Goal: Information Seeking & Learning: Learn about a topic

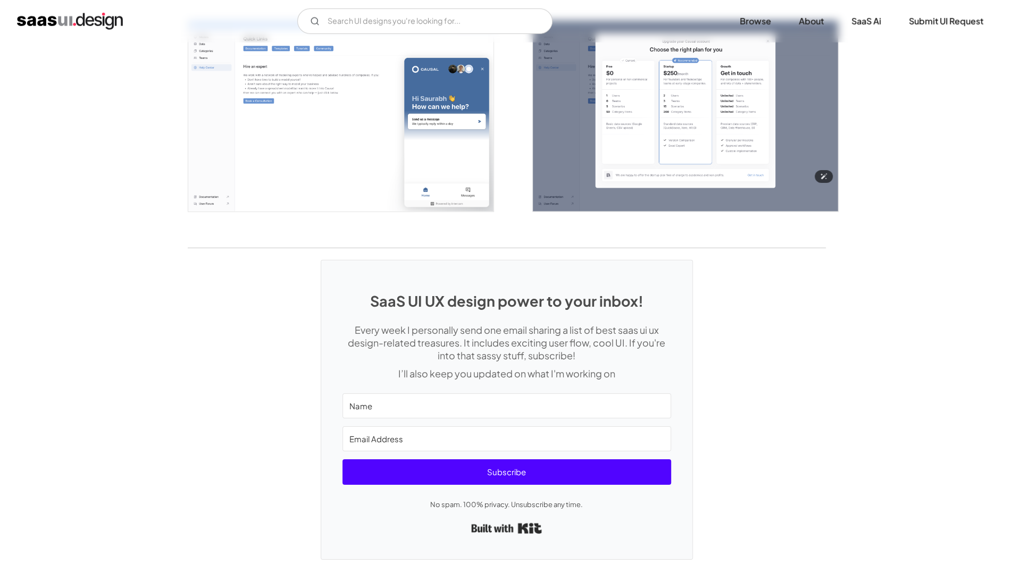
scroll to position [2362, 0]
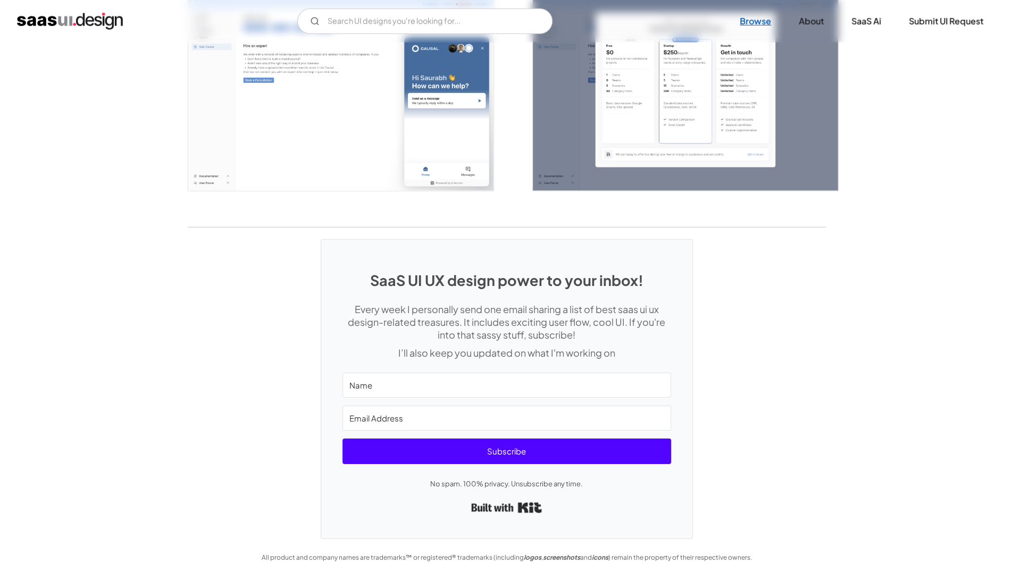
click at [753, 27] on link "Browse" at bounding box center [755, 21] width 57 height 23
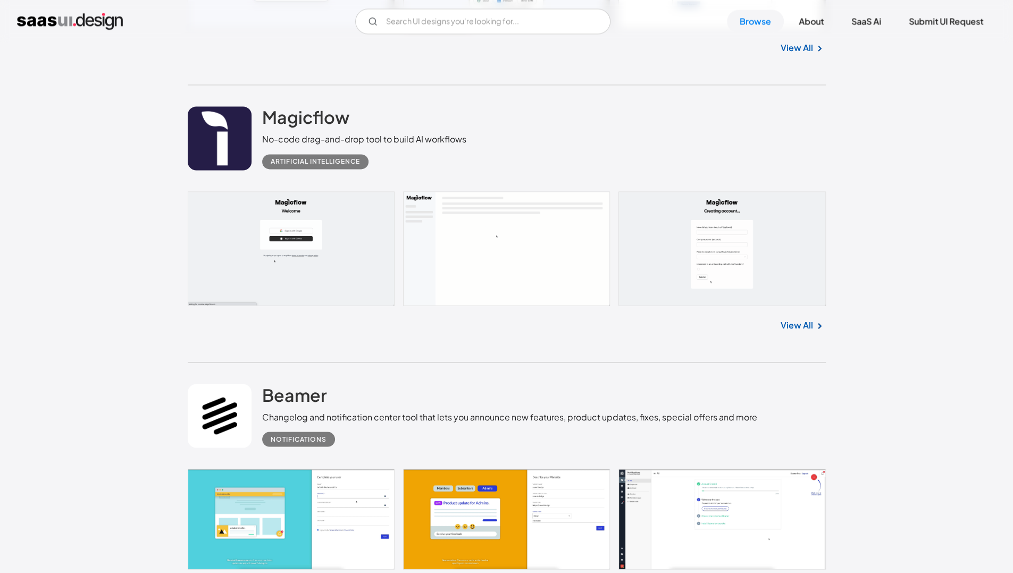
scroll to position [1489, 0]
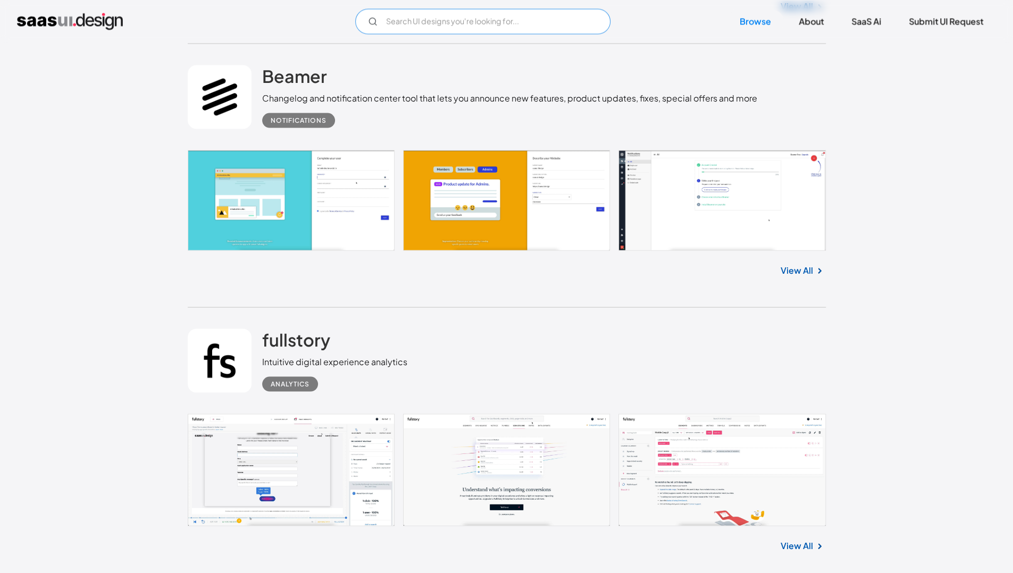
click at [410, 25] on input "Email Form" at bounding box center [482, 22] width 255 height 26
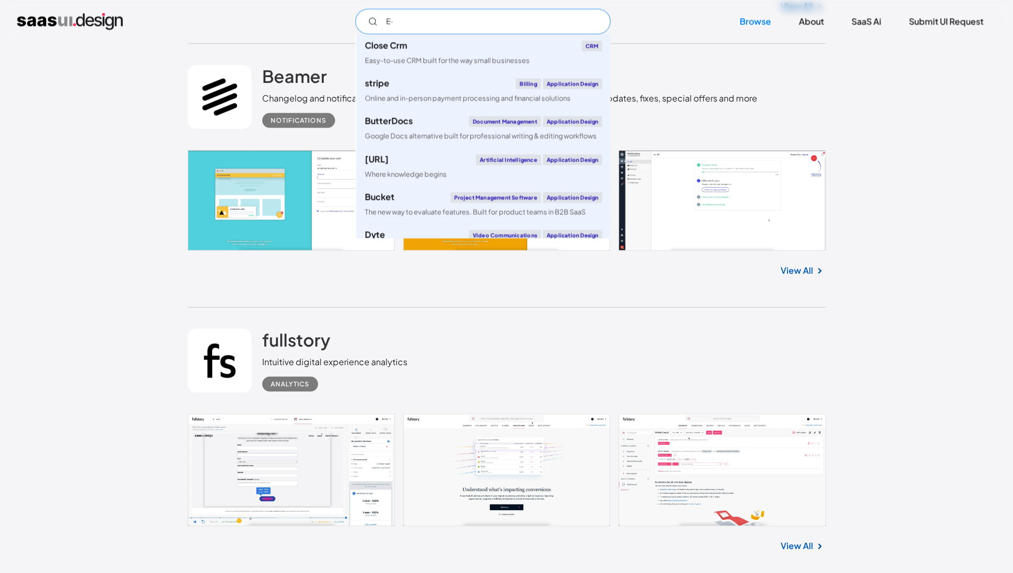
type input "E"
type input "Ẻ"
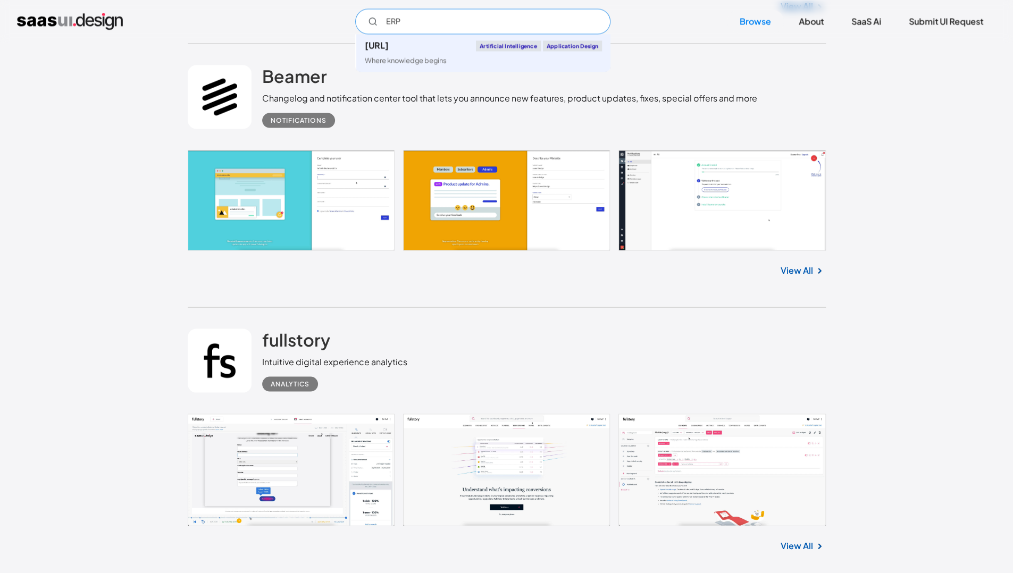
type input "ERP"
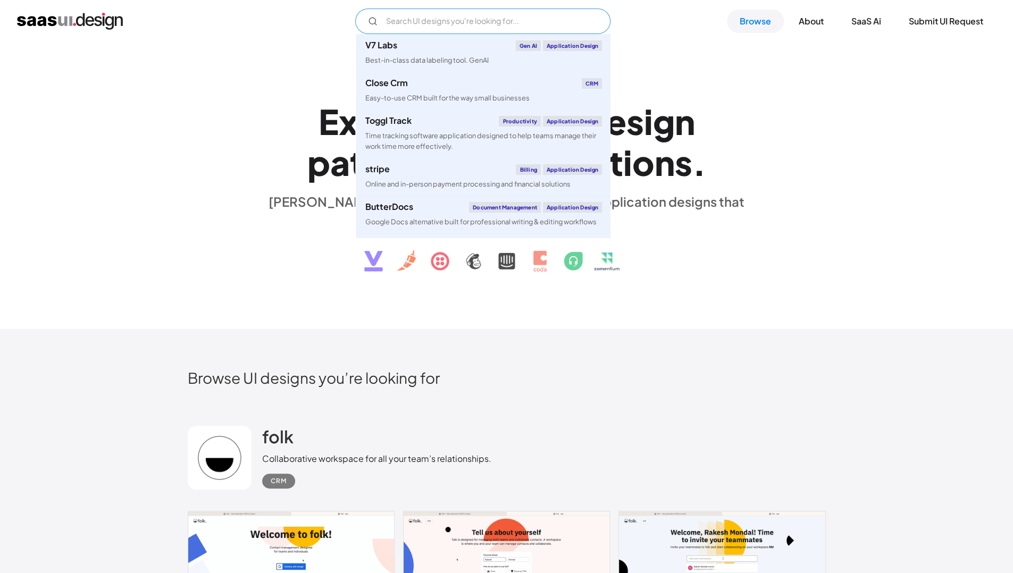
drag, startPoint x: 490, startPoint y: 16, endPoint x: 490, endPoint y: 10, distance: 5.9
click at [490, 16] on input "Email Form" at bounding box center [482, 22] width 255 height 26
paste input "Oracle NetSuite ERP"
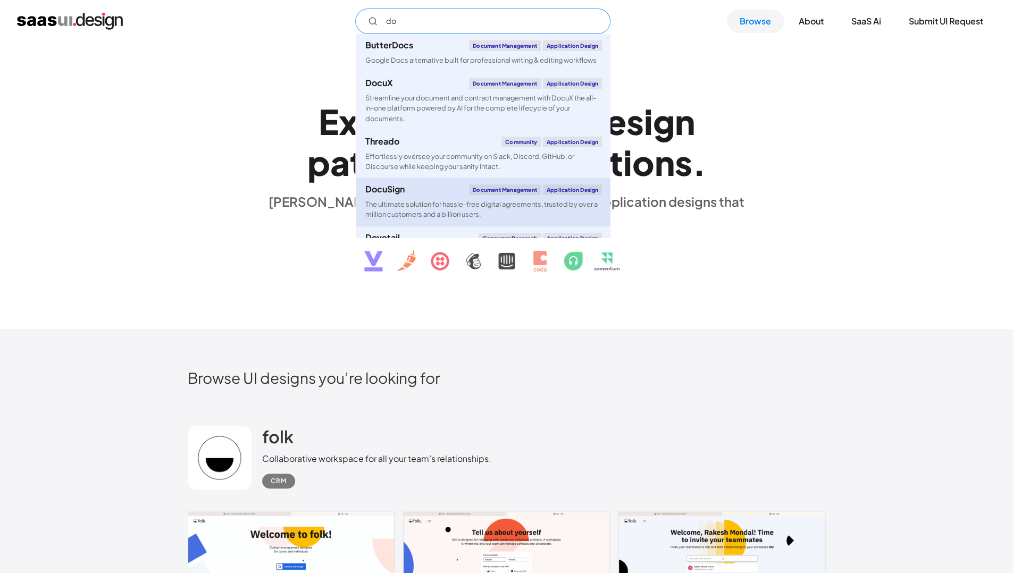
scroll to position [26, 0]
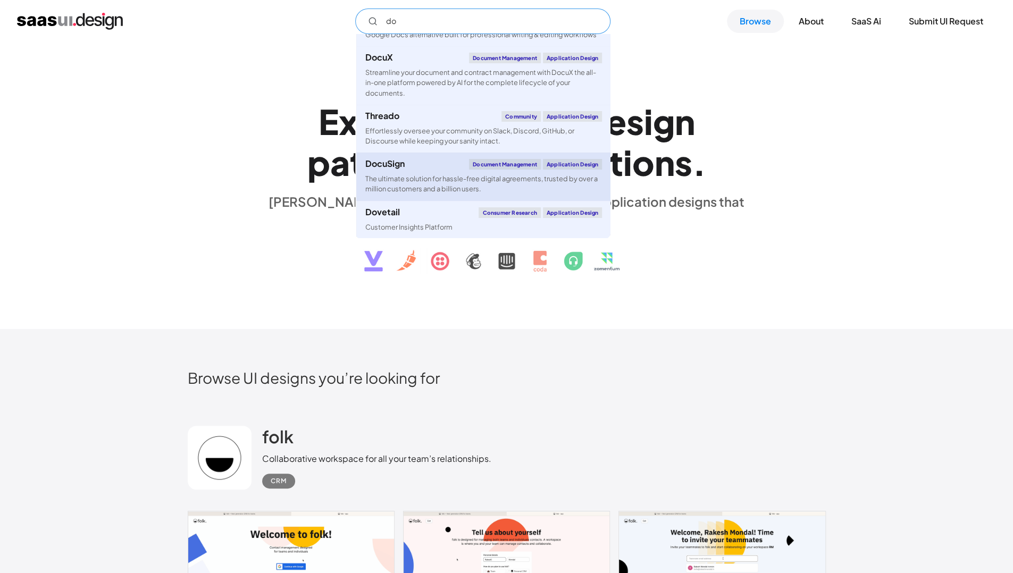
type input "d"
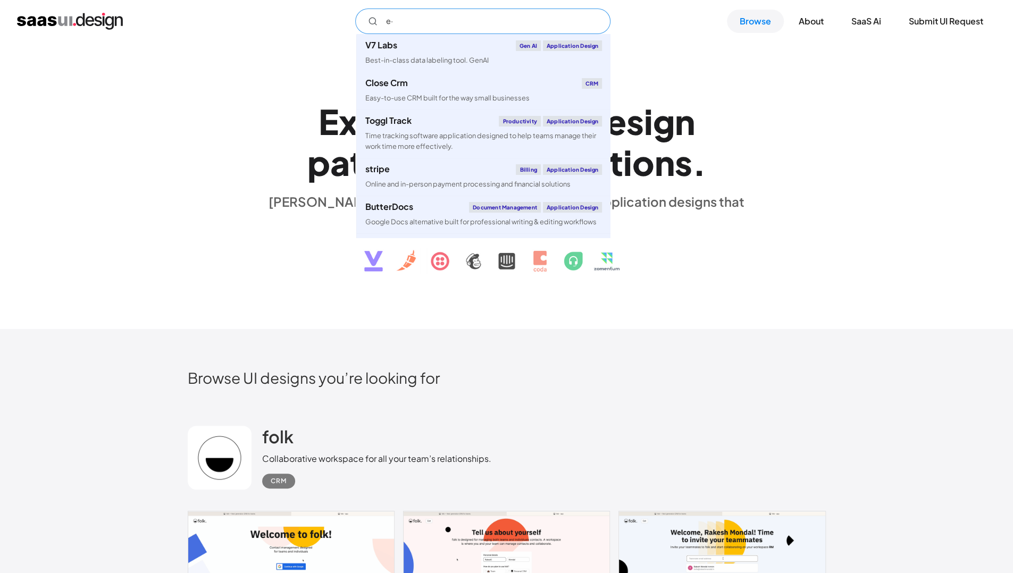
type input "e"
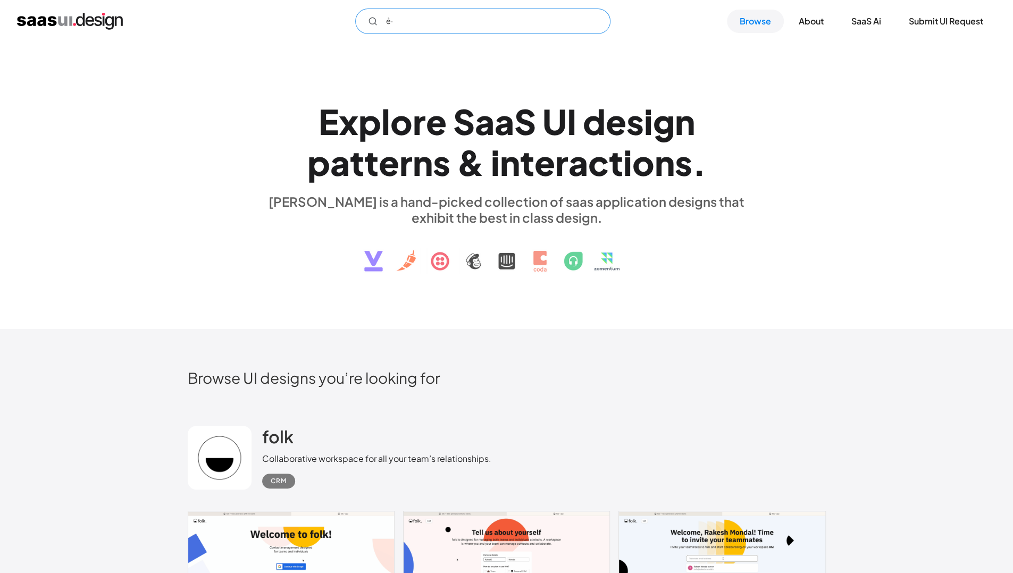
type input "ẻ"
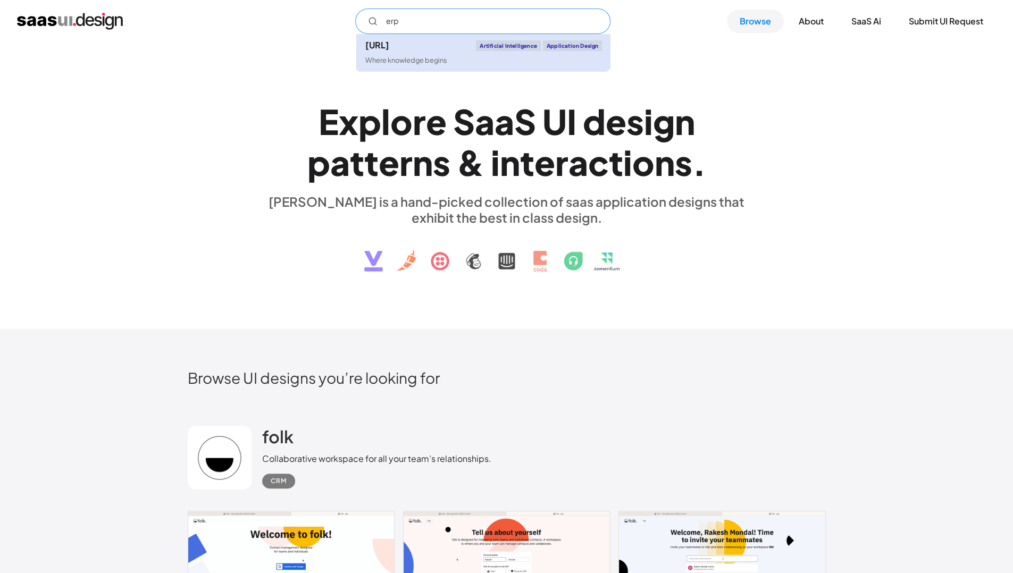
click at [410, 57] on div "Where knowledge begins" at bounding box center [406, 60] width 82 height 10
type input "erp"
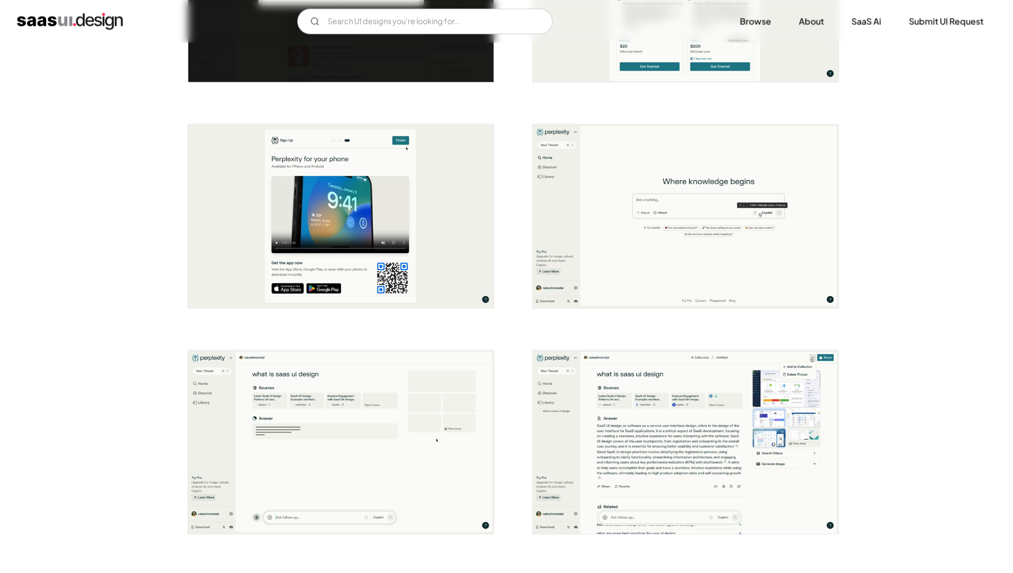
scroll to position [585, 0]
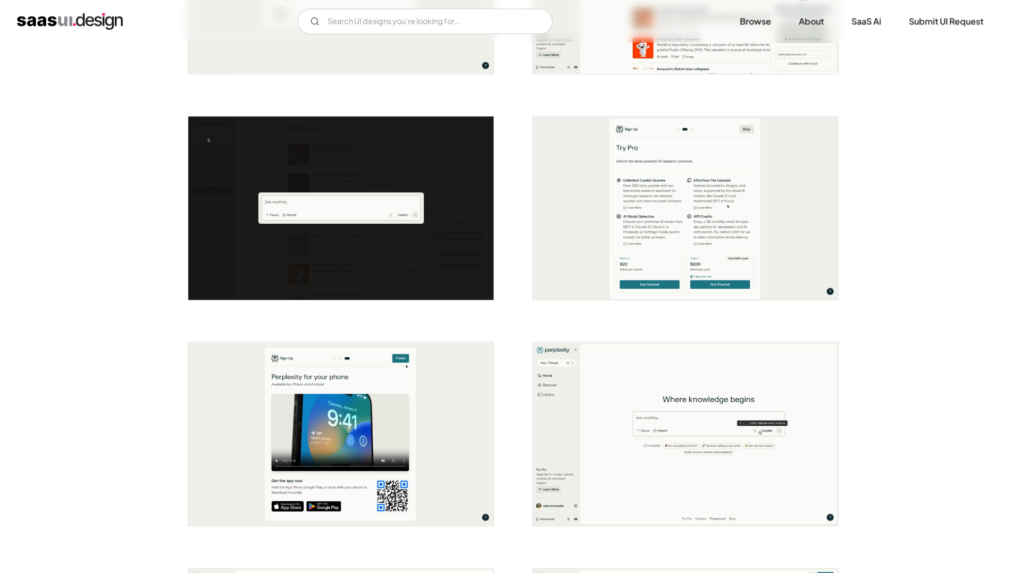
drag, startPoint x: 752, startPoint y: 20, endPoint x: 763, endPoint y: 38, distance: 21.7
click at [752, 20] on link "Browse" at bounding box center [755, 21] width 57 height 23
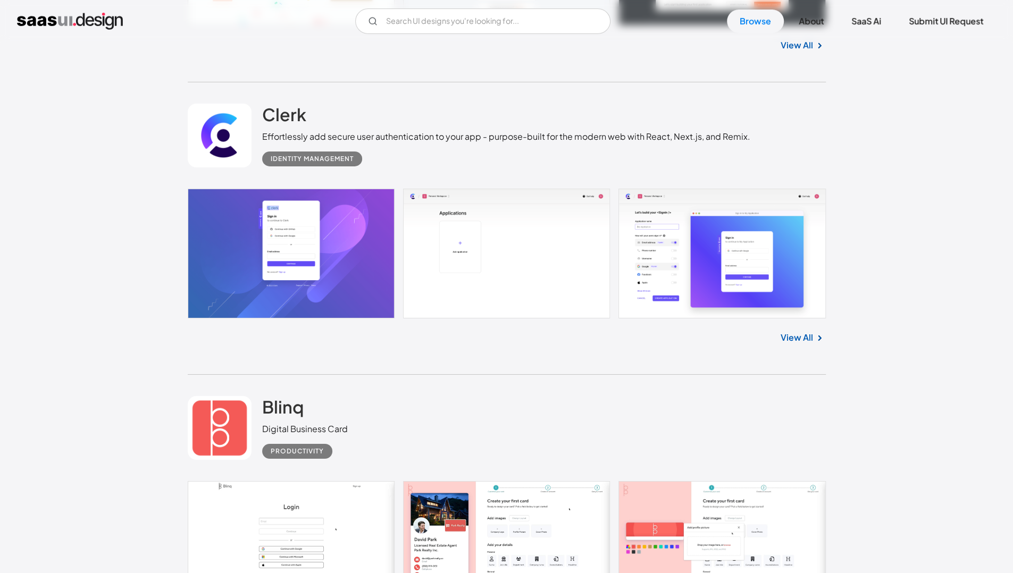
scroll to position [17756, 0]
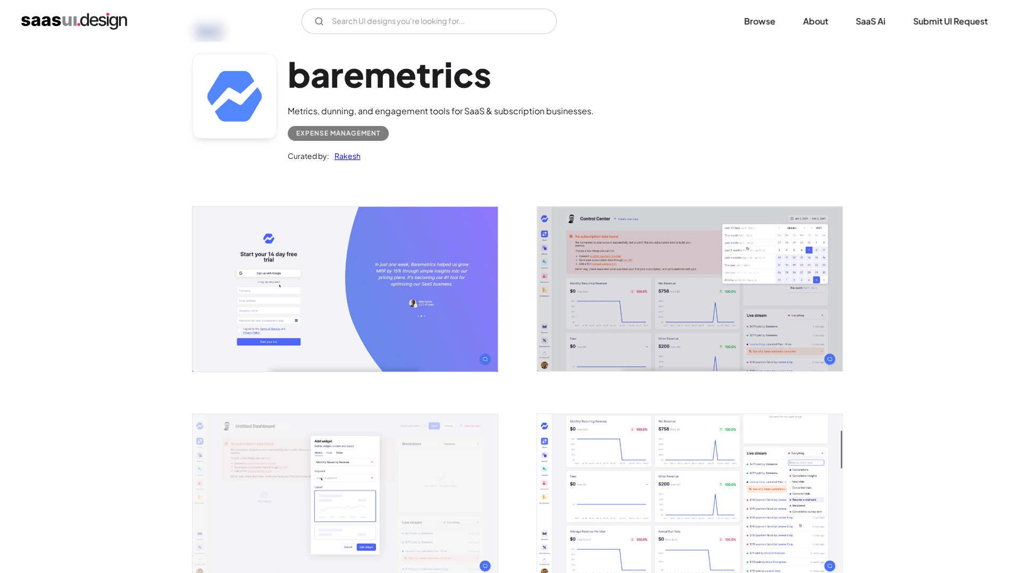
scroll to position [106, 0]
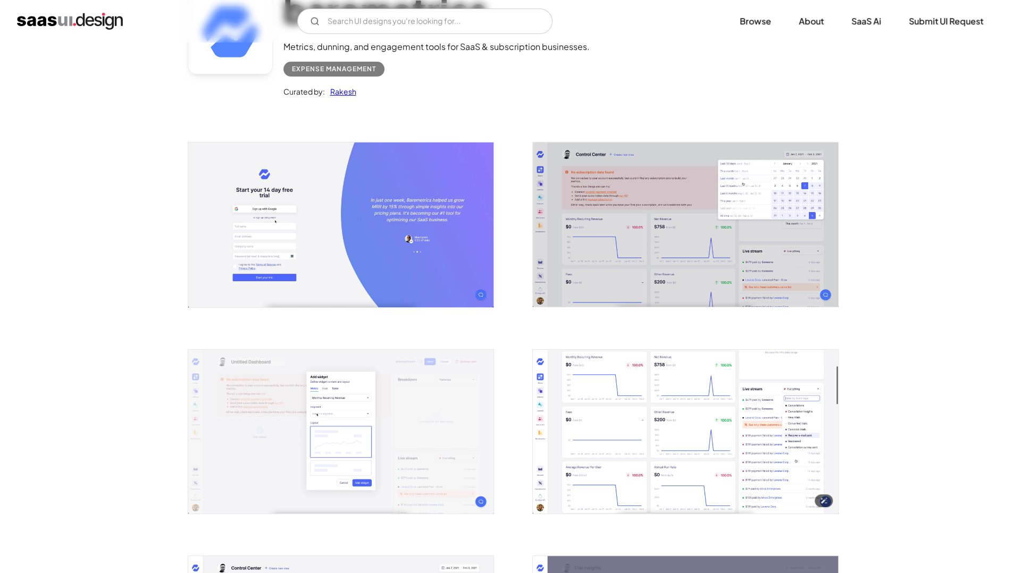
click at [689, 371] on img "open lightbox" at bounding box center [685, 432] width 305 height 164
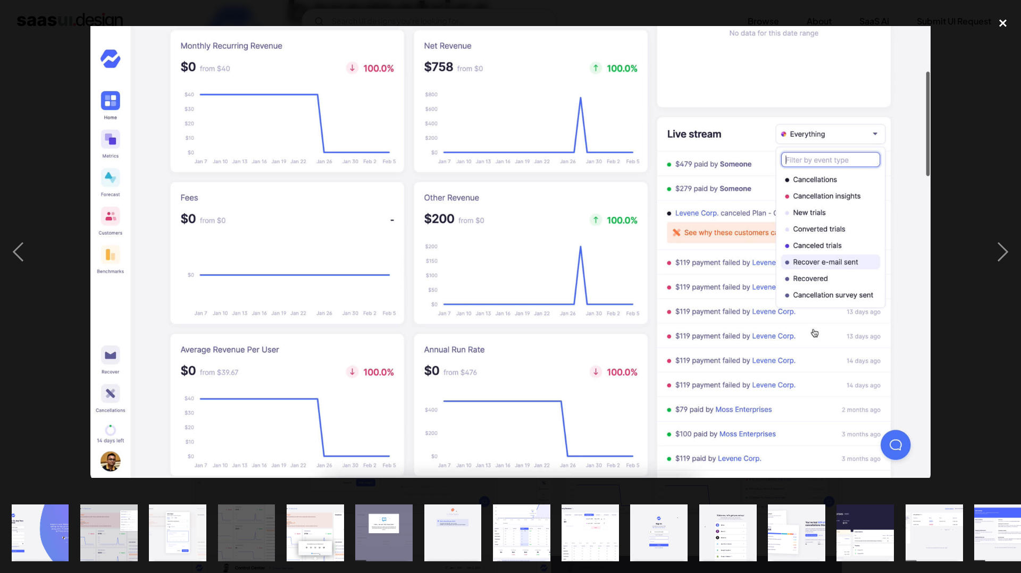
click at [1006, 19] on div "close lightbox" at bounding box center [1003, 23] width 36 height 23
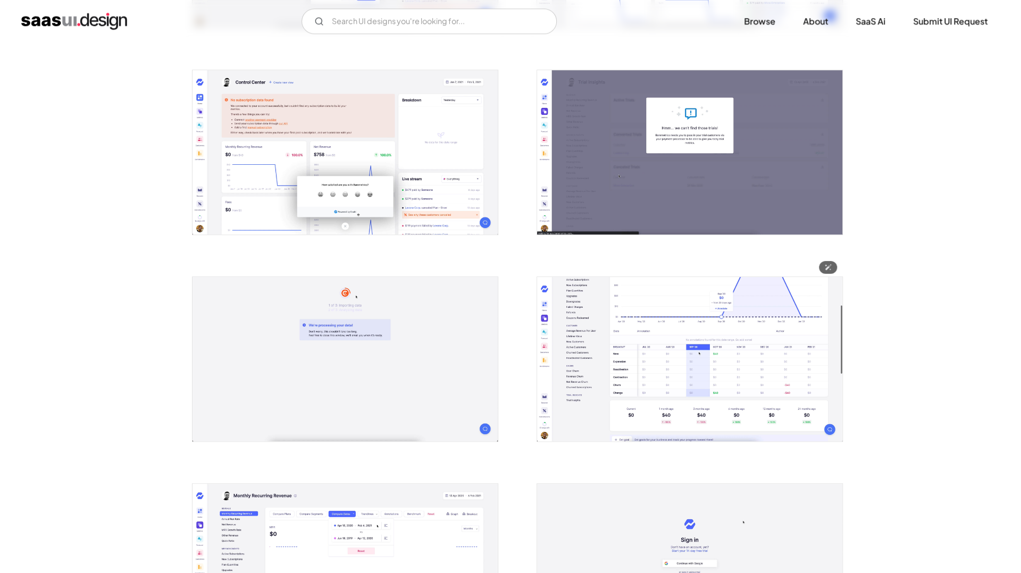
scroll to position [638, 0]
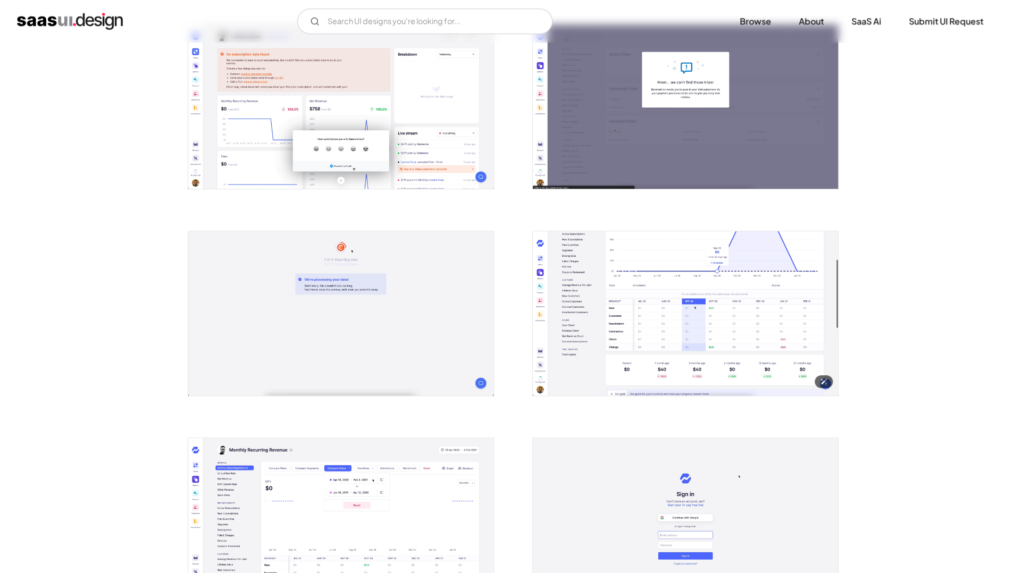
click at [648, 322] on img "open lightbox" at bounding box center [685, 313] width 305 height 164
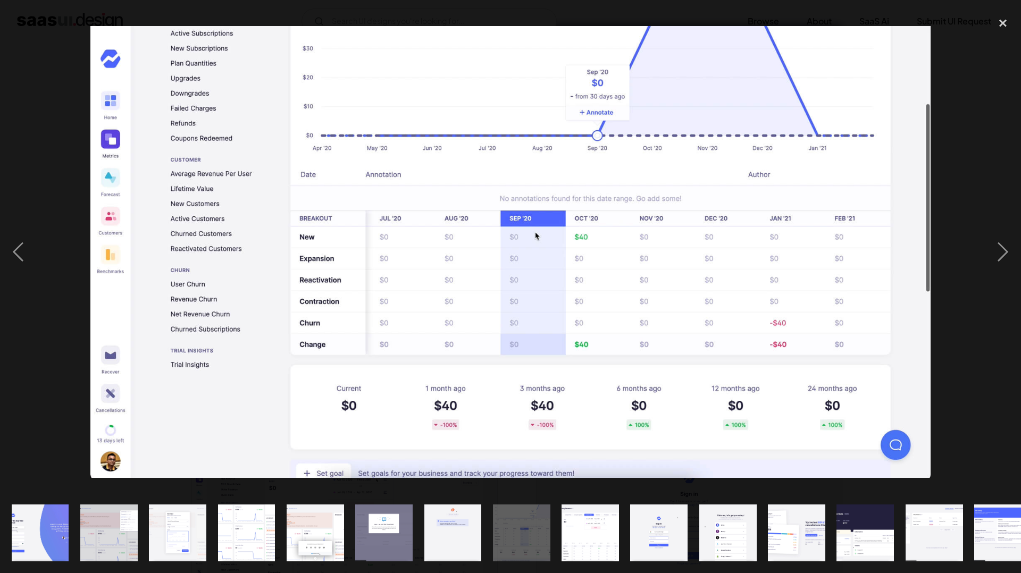
drag, startPoint x: 997, startPoint y: 22, endPoint x: 621, endPoint y: 233, distance: 431.3
click at [996, 22] on div "close lightbox" at bounding box center [1003, 23] width 36 height 23
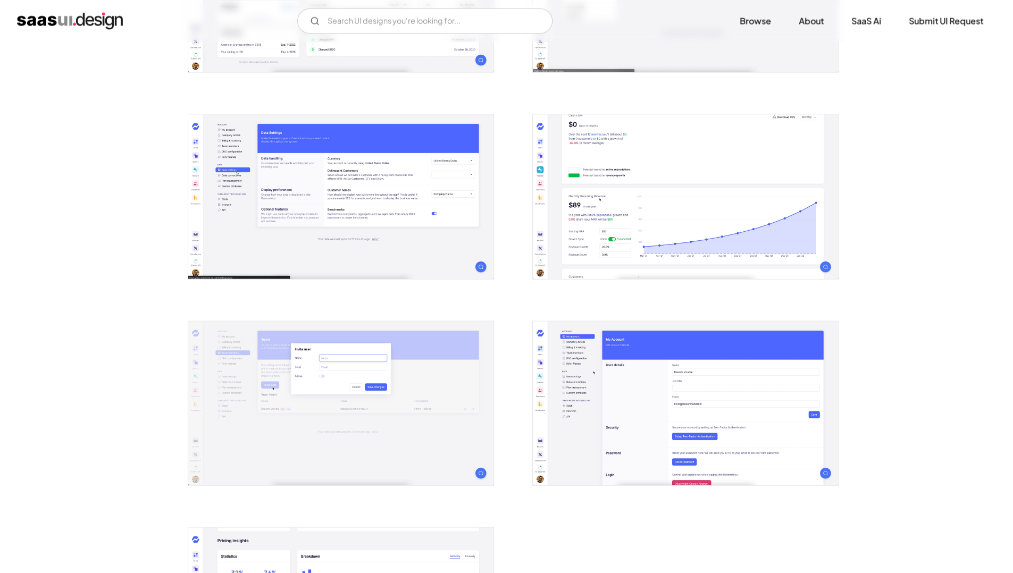
scroll to position [1081, 0]
